Goal: Navigation & Orientation: Go to known website

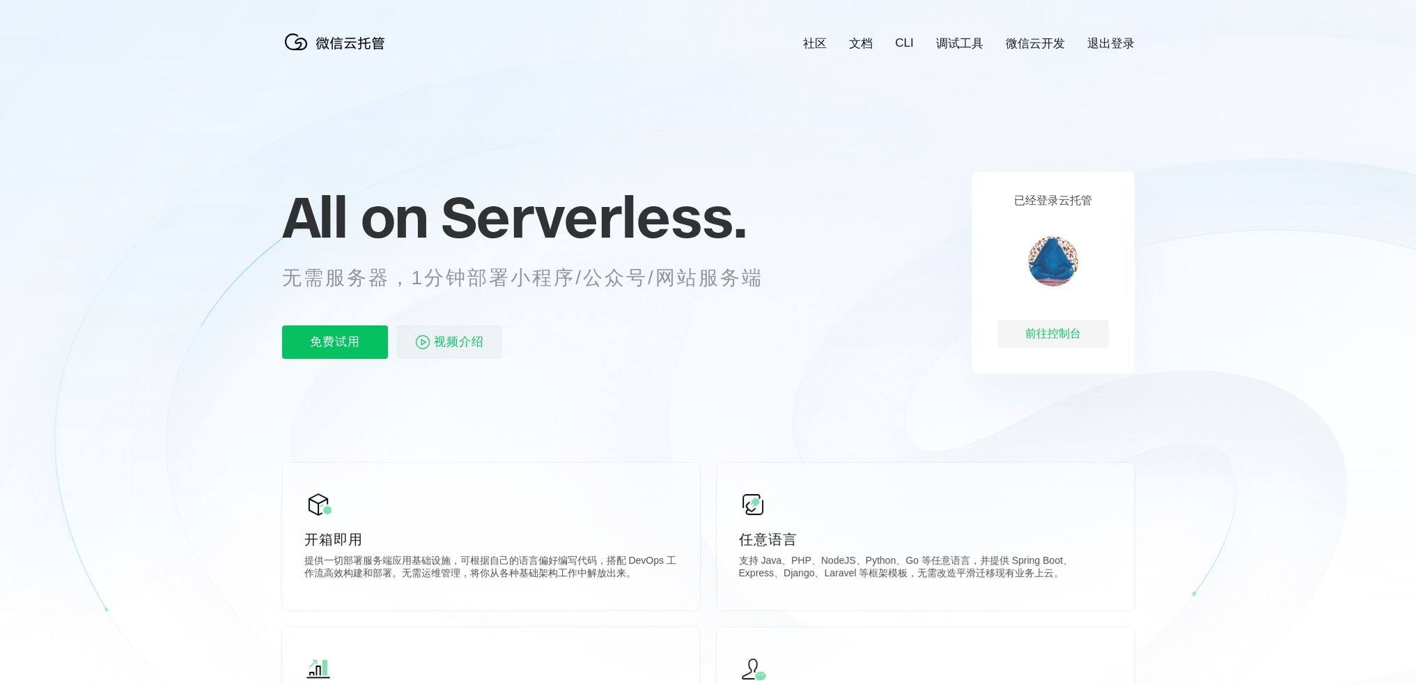
scroll to position [0, 2476]
click at [1053, 331] on div "前往控制台" at bounding box center [1052, 334] width 111 height 28
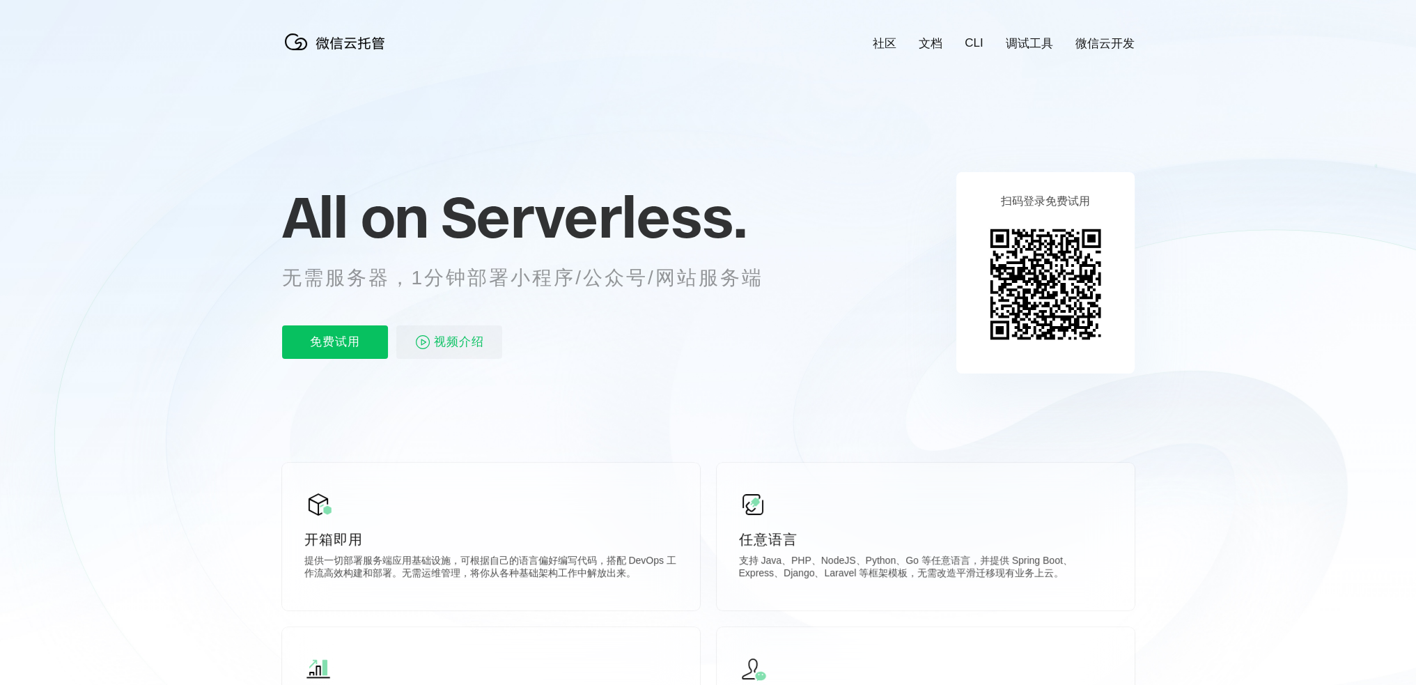
scroll to position [0, 2476]
